Goal: Check status

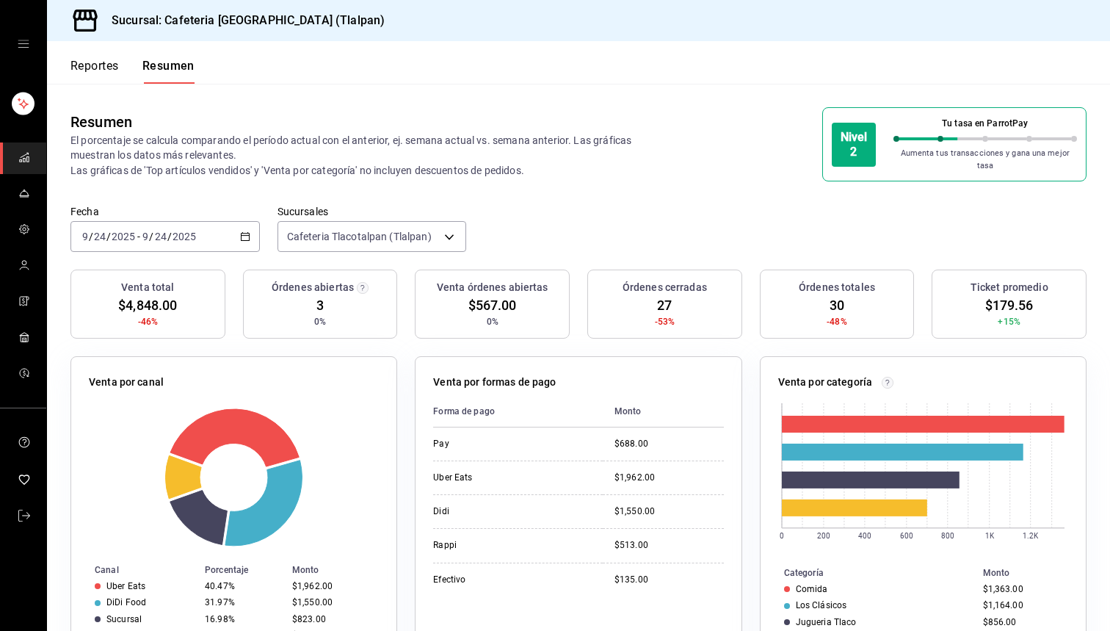
click at [24, 160] on icon "mailbox folders" at bounding box center [24, 157] width 12 height 12
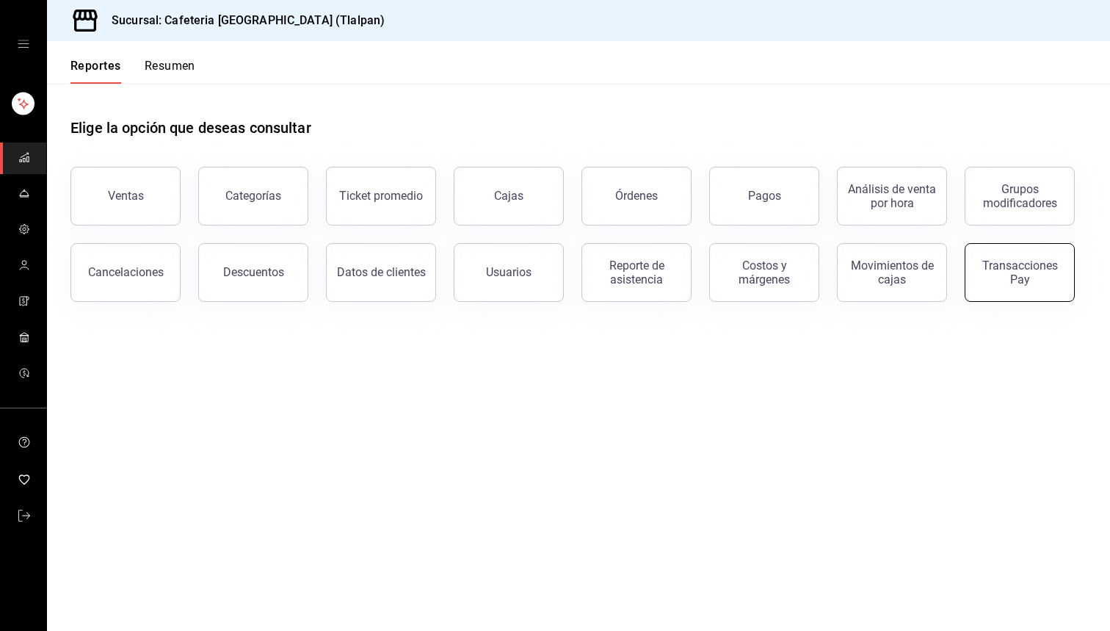
click at [851, 278] on div "Transacciones Pay" at bounding box center [1019, 272] width 91 height 28
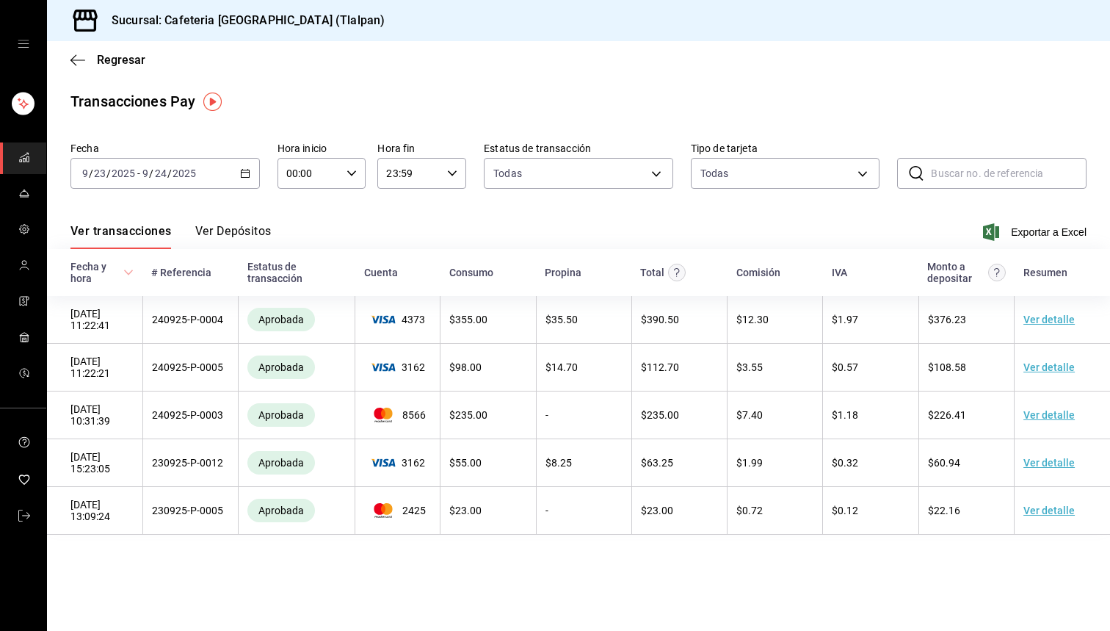
click at [247, 178] on \(Stroke\) "button" at bounding box center [245, 174] width 9 height 8
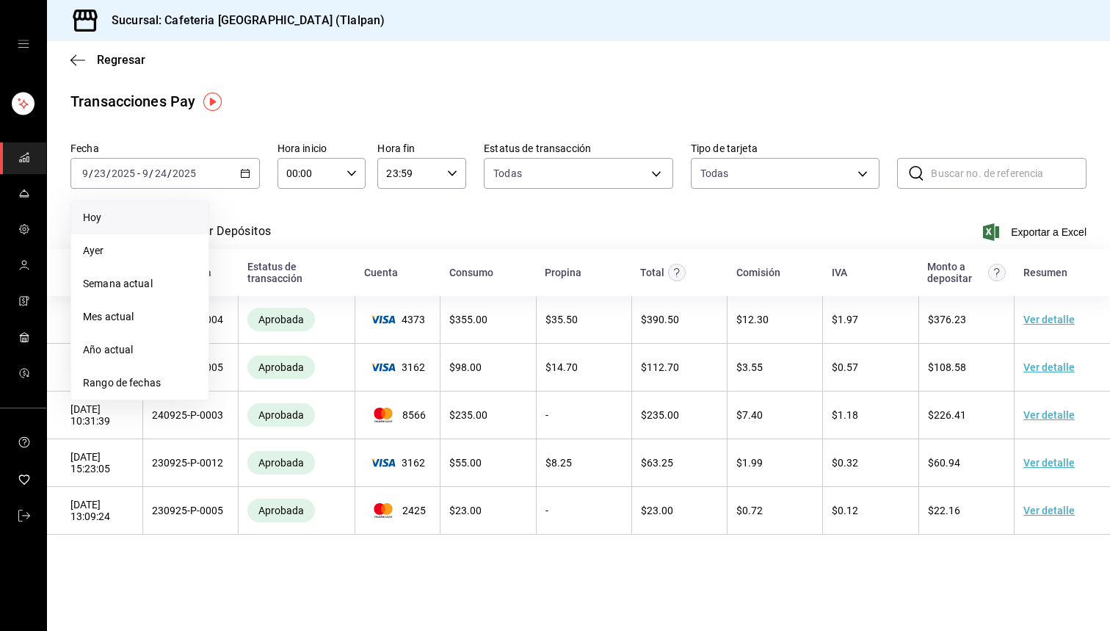
click at [159, 221] on span "Hoy" at bounding box center [140, 217] width 114 height 15
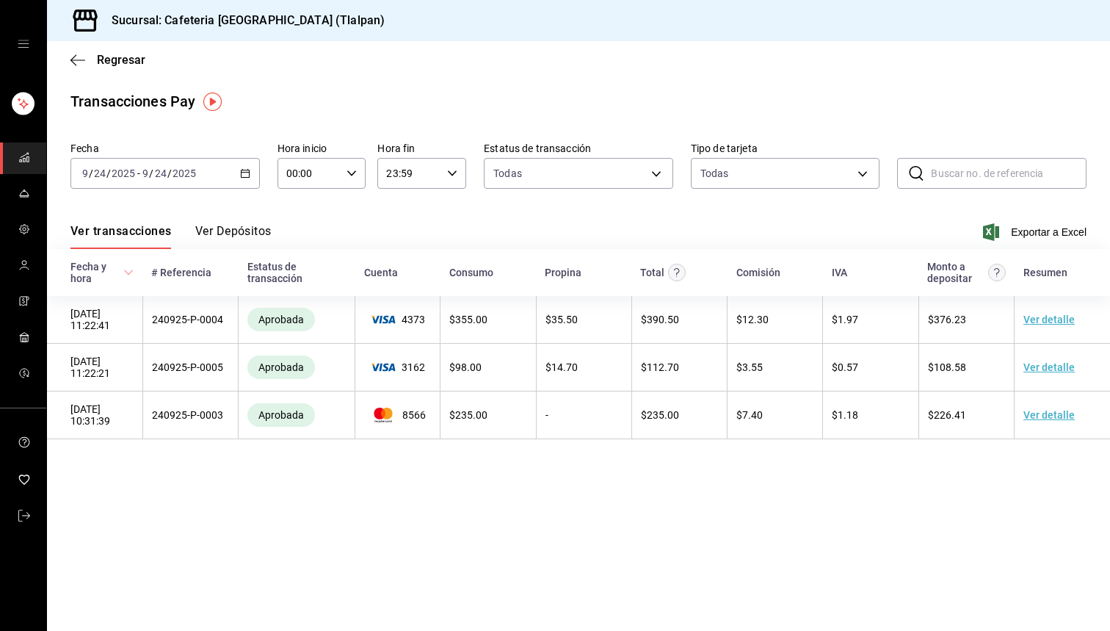
click at [244, 229] on button "Ver Depósitos" at bounding box center [233, 236] width 76 height 25
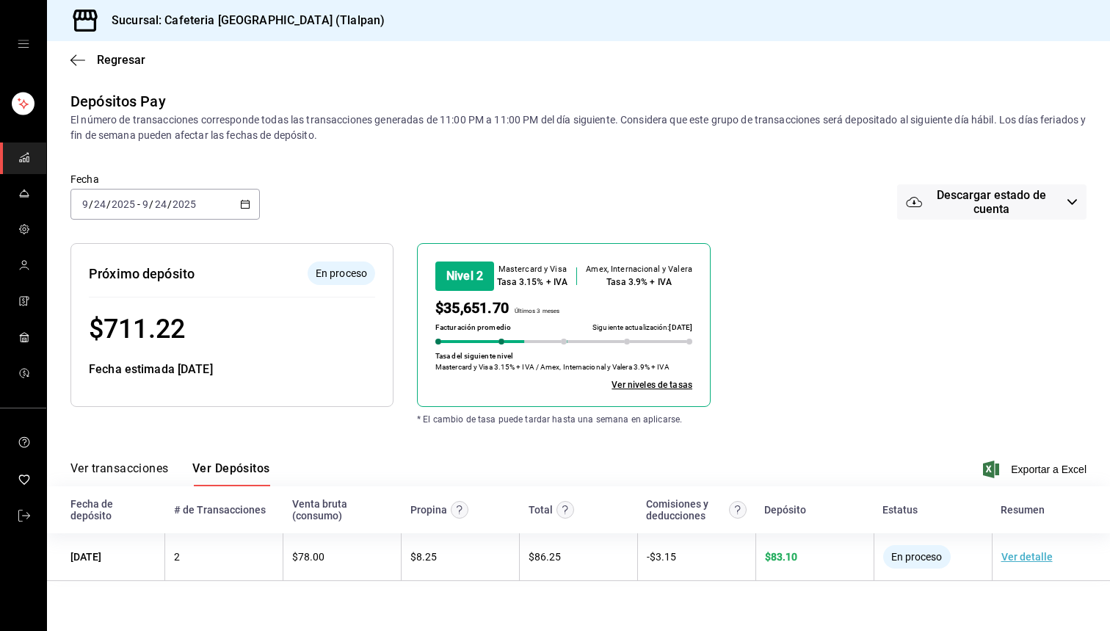
click at [244, 203] on icon "button" at bounding box center [245, 204] width 10 height 10
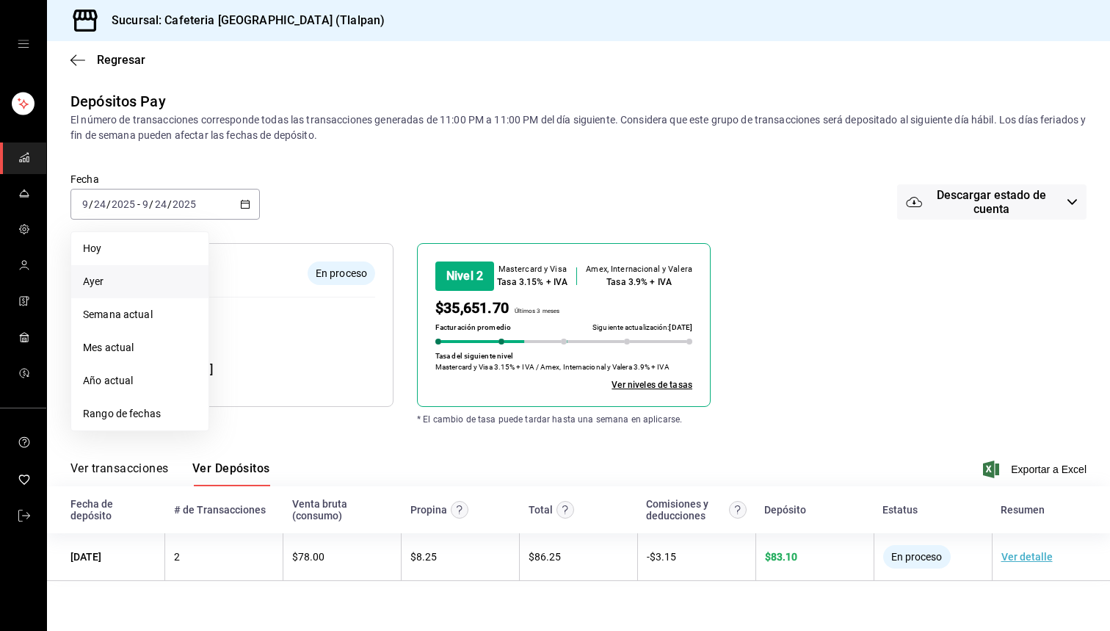
click at [127, 279] on span "Ayer" at bounding box center [140, 281] width 114 height 15
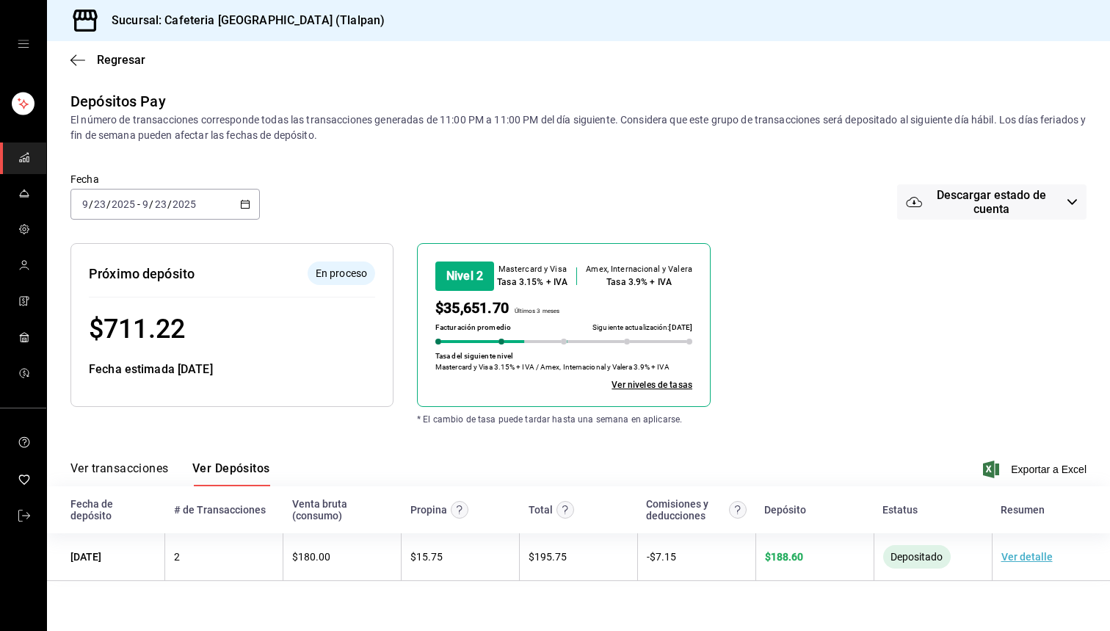
click at [243, 203] on \(Stroke\) "button" at bounding box center [245, 203] width 8 height 1
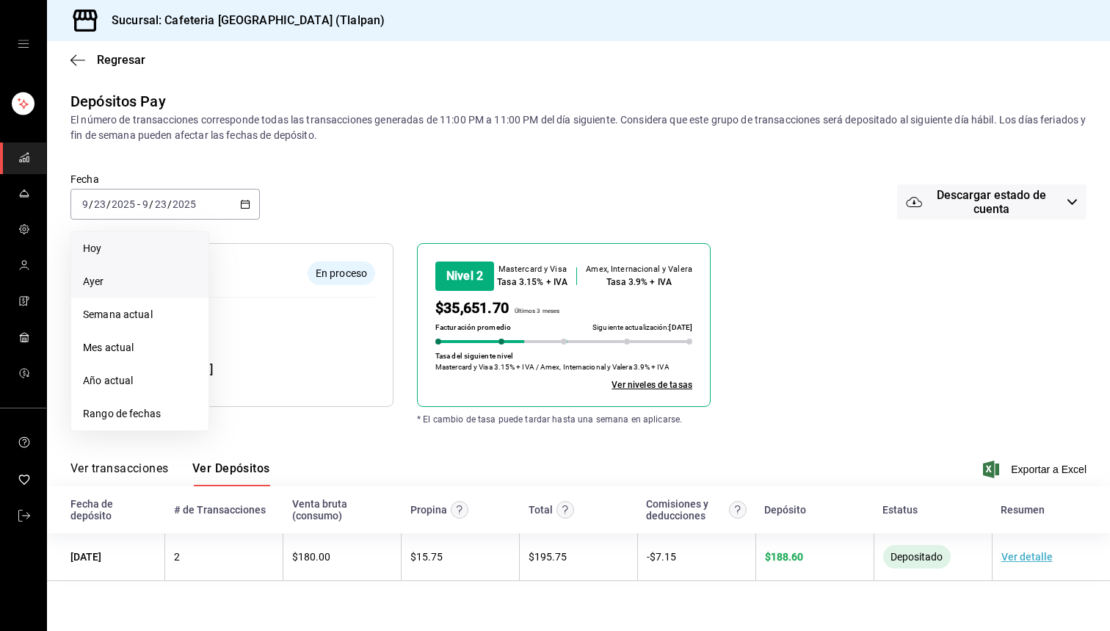
click at [155, 250] on span "Hoy" at bounding box center [140, 248] width 114 height 15
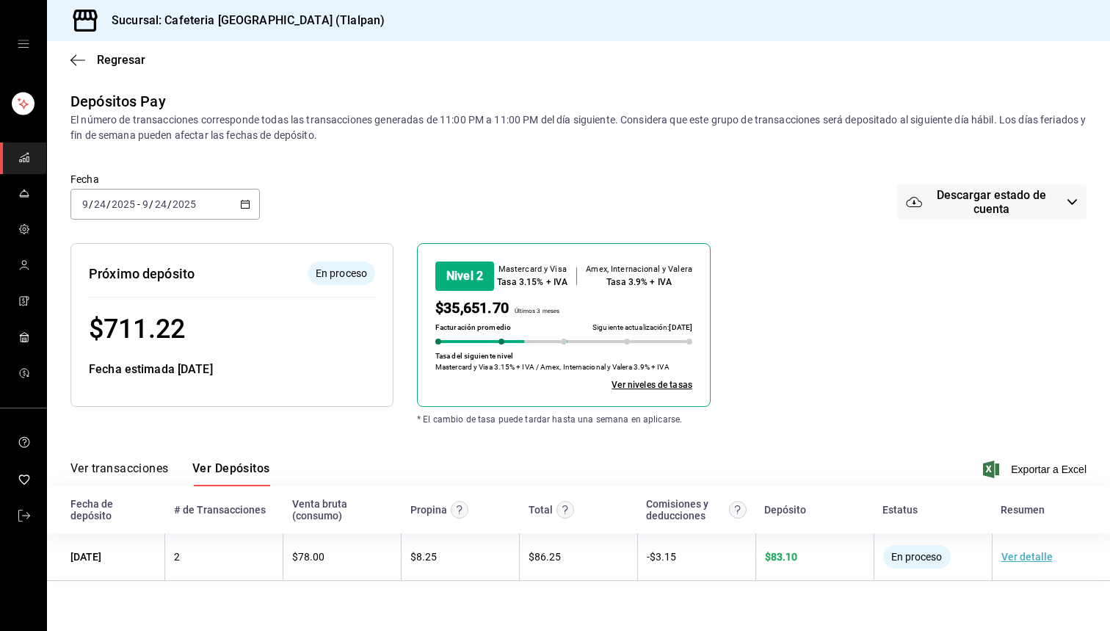
click at [262, 82] on main "Regresar Depósitos Pay El número de transacciones corresponde todas las transac…" at bounding box center [578, 335] width 1063 height 589
